Goal: Information Seeking & Learning: Compare options

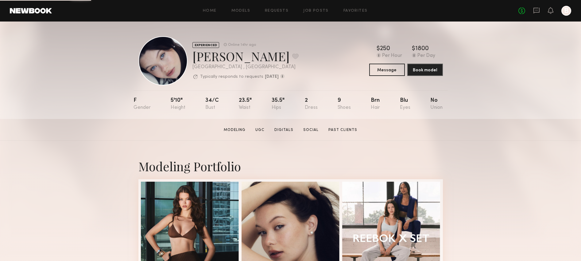
click at [223, 20] on header "Home Models Requests Job Posts Favorites Sign Out No fees up to $5,000 B" at bounding box center [290, 10] width 581 height 21
click at [222, 15] on div "Home Models Requests Job Posts Favorites Sign Out No fees up to $5,000 B" at bounding box center [311, 11] width 519 height 10
click at [220, 15] on div "Home Models Requests Job Posts Favorites Sign Out No fees up to $5,000 B" at bounding box center [311, 11] width 519 height 10
click at [208, 14] on div "Home Models Requests Job Posts Favorites Sign Out No fees up to $5,000 B" at bounding box center [311, 11] width 519 height 10
click at [210, 10] on link "Home" at bounding box center [210, 11] width 14 height 4
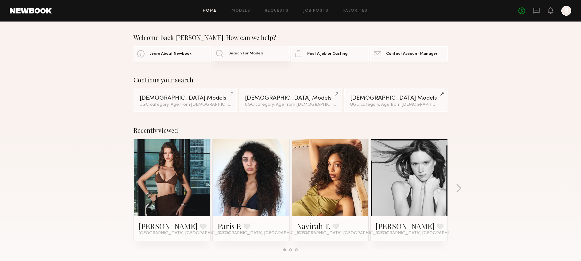
click at [244, 54] on span "Search For Models" at bounding box center [245, 54] width 35 height 4
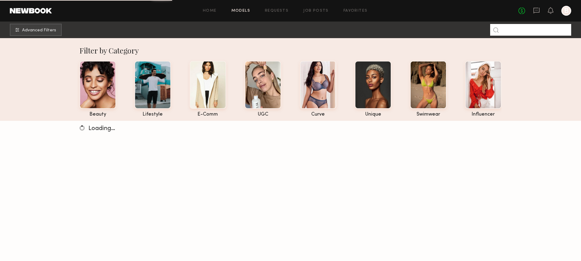
click at [520, 32] on input at bounding box center [530, 30] width 81 height 12
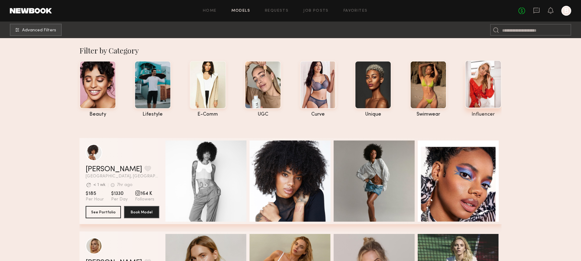
click at [487, 84] on div at bounding box center [483, 84] width 37 height 48
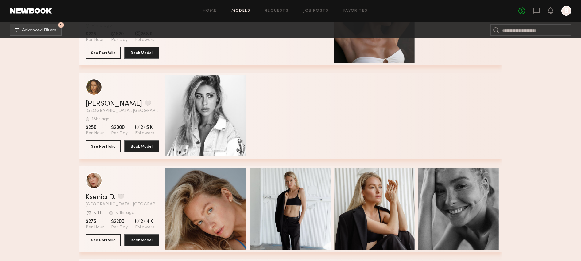
scroll to position [3686, 0]
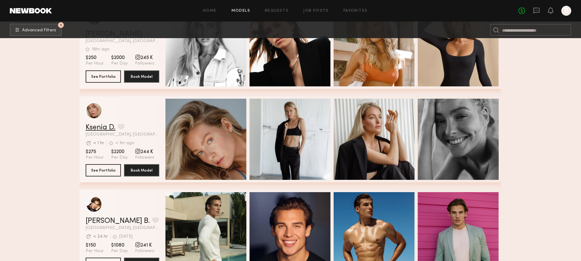
click at [114, 130] on link "Ksenia D." at bounding box center [101, 127] width 30 height 7
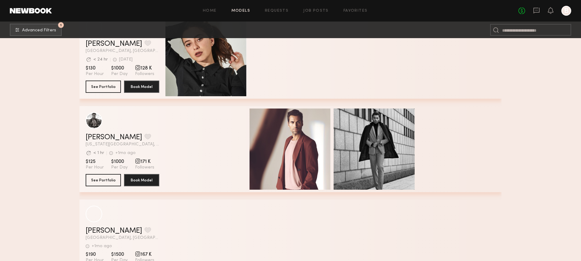
scroll to position [5695, 0]
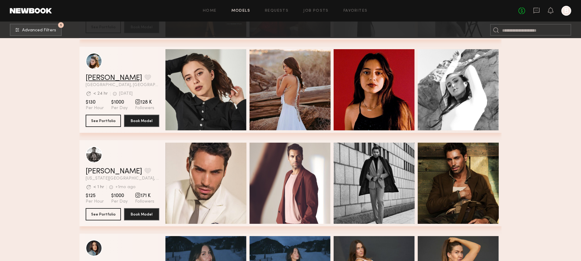
click at [102, 80] on link "Keana M." at bounding box center [114, 77] width 56 height 7
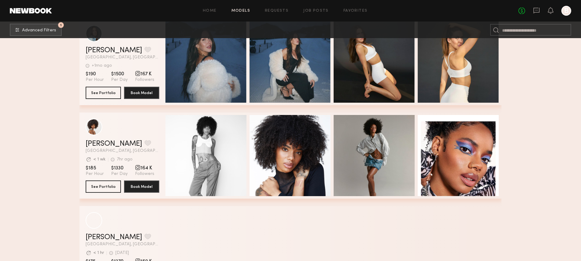
scroll to position [6029, 0]
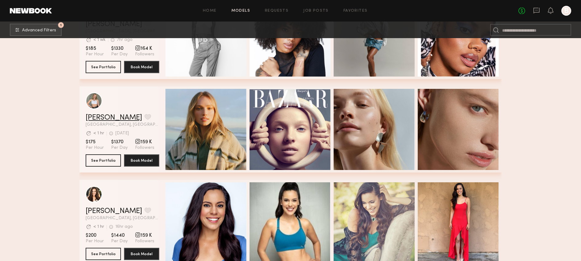
click at [96, 116] on link "Katty U." at bounding box center [114, 117] width 56 height 7
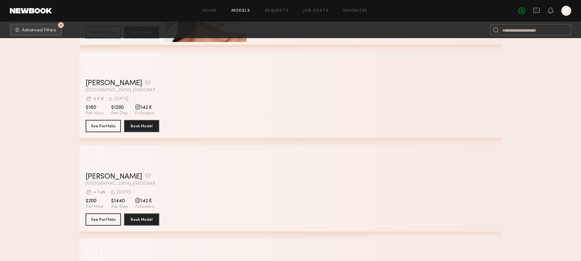
scroll to position [7050, 0]
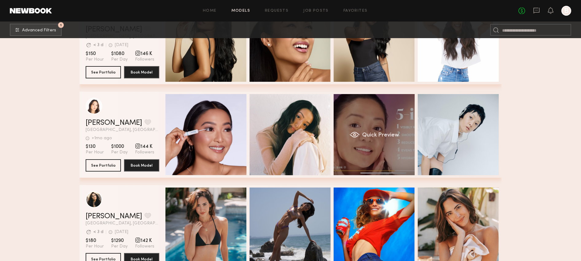
click at [386, 136] on span "Quick Preview" at bounding box center [380, 135] width 37 height 6
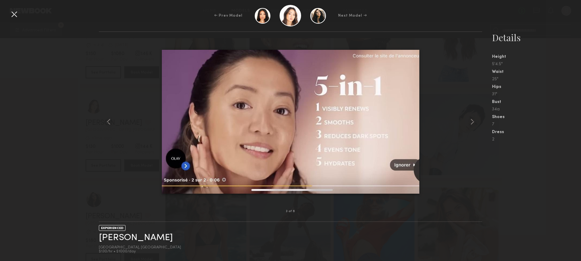
click at [14, 14] on div at bounding box center [14, 14] width 10 height 10
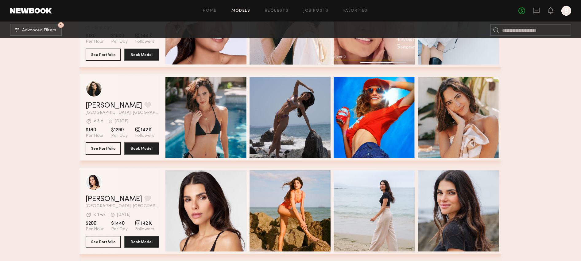
scroll to position [7130, 0]
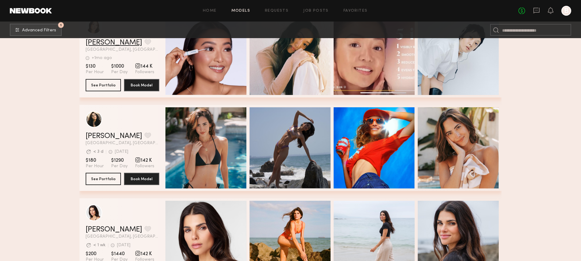
click at [107, 39] on link "Chelsea Z." at bounding box center [114, 42] width 56 height 7
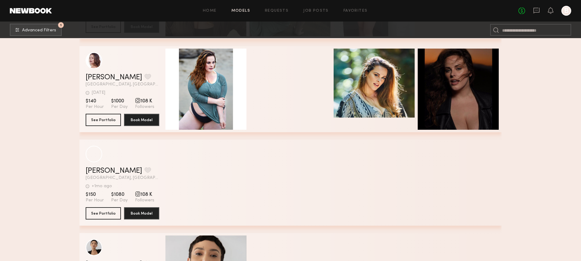
scroll to position [10480, 0]
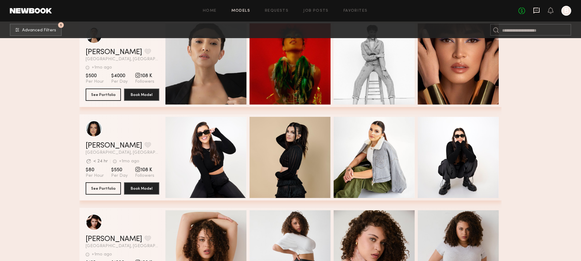
click at [537, 13] on icon at bounding box center [536, 10] width 7 height 7
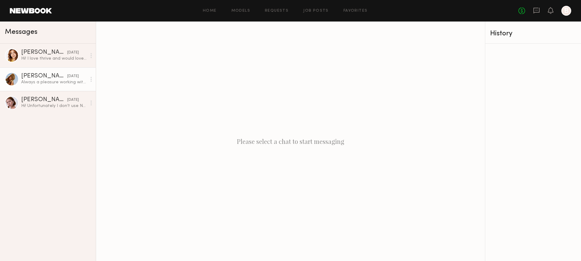
click at [58, 79] on div "Always a pleasure working with you as well. 🌹🙏🏽 Have an amazing weekend Thank y…" at bounding box center [53, 82] width 65 height 6
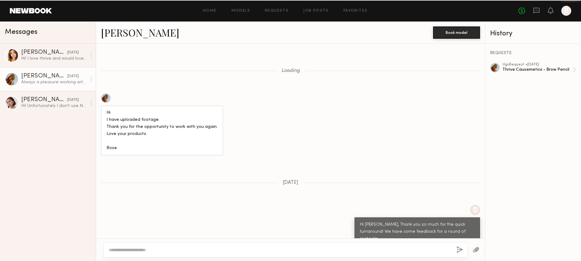
scroll to position [659, 0]
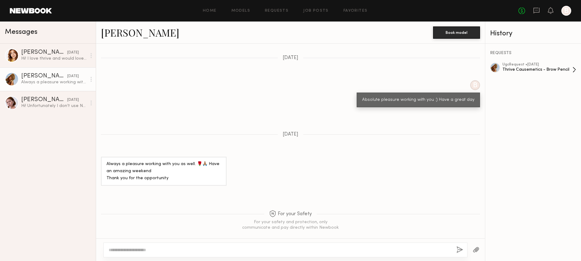
click at [549, 70] on div "Thrive Causemetics - Brow Pencil" at bounding box center [537, 70] width 70 height 6
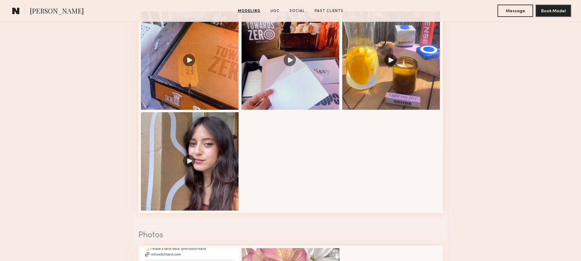
scroll to position [688, 0]
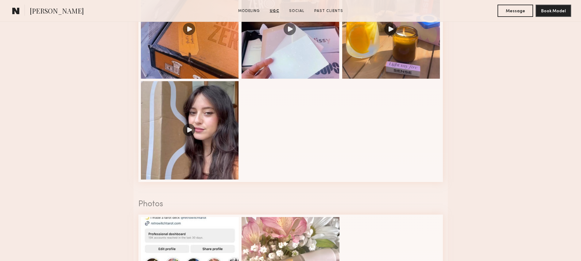
click at [228, 161] on div at bounding box center [190, 130] width 98 height 98
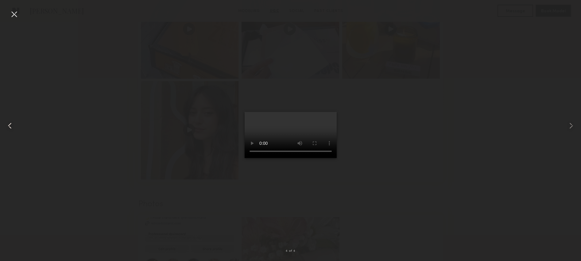
click at [10, 127] on common-icon at bounding box center [10, 126] width 10 height 10
click at [118, 78] on div at bounding box center [290, 125] width 581 height 231
click at [11, 13] on div at bounding box center [14, 14] width 10 height 10
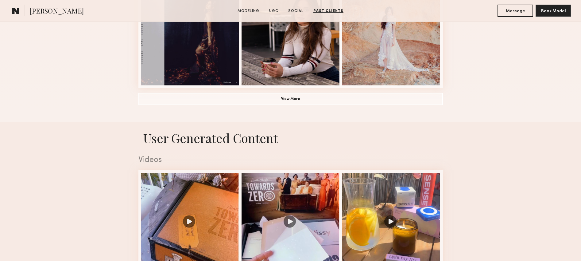
scroll to position [0, 0]
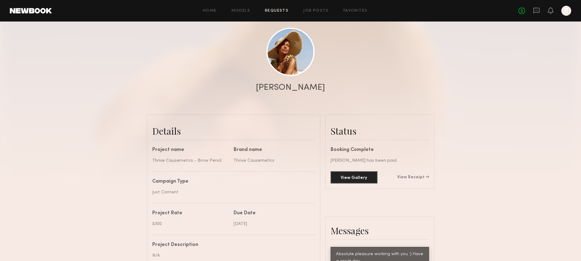
scroll to position [61, 0]
click at [240, 10] on link "Models" at bounding box center [240, 11] width 19 height 4
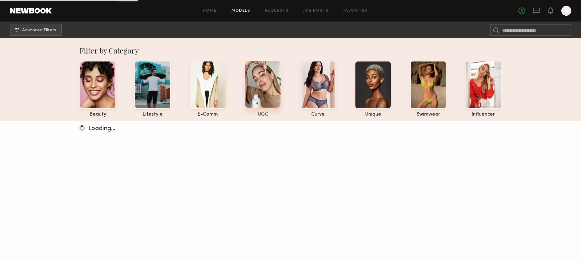
click at [264, 90] on div at bounding box center [263, 84] width 37 height 48
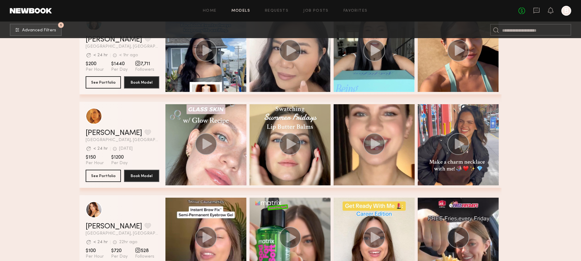
scroll to position [179, 0]
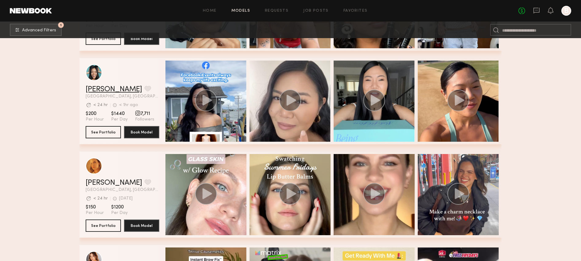
click at [110, 86] on link "Jennie J." at bounding box center [114, 89] width 56 height 7
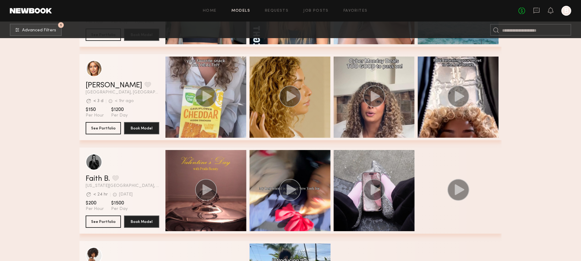
scroll to position [1118, 0]
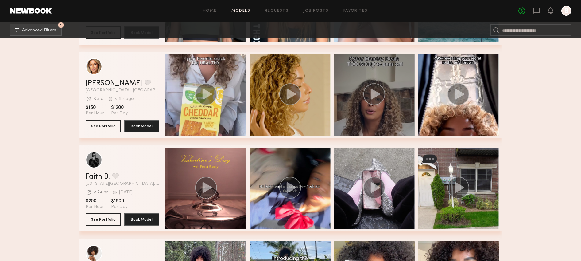
click at [352, 113] on div "grid" at bounding box center [374, 94] width 81 height 81
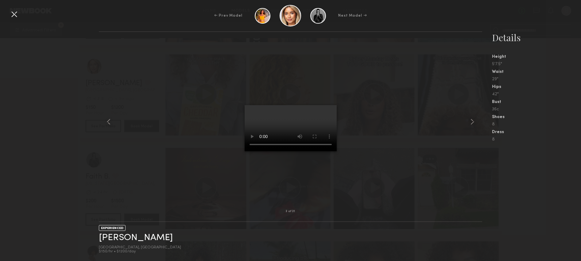
click at [10, 12] on div at bounding box center [14, 14] width 10 height 10
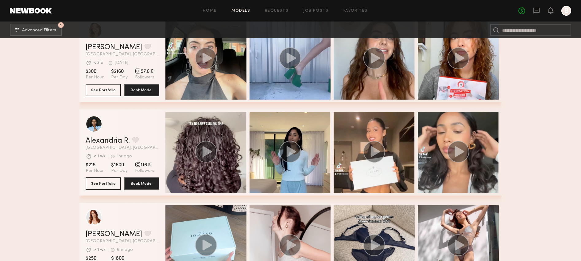
scroll to position [2662, 0]
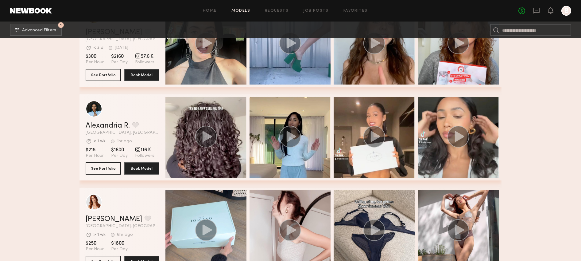
click at [84, 123] on div "Alexandria R. Favorite Los Angeles, CA Avg. request response time < 1 wk 1hr ag…" at bounding box center [290, 137] width 422 height 86
click at [104, 122] on link "Alexandria R." at bounding box center [108, 125] width 44 height 7
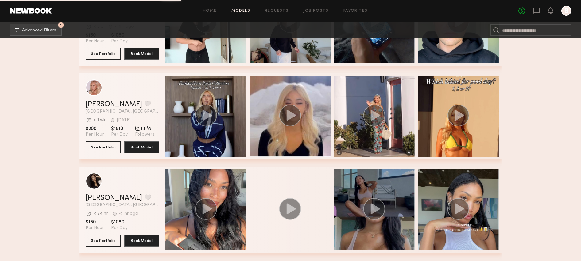
scroll to position [4377, 0]
